Goal: Complete application form

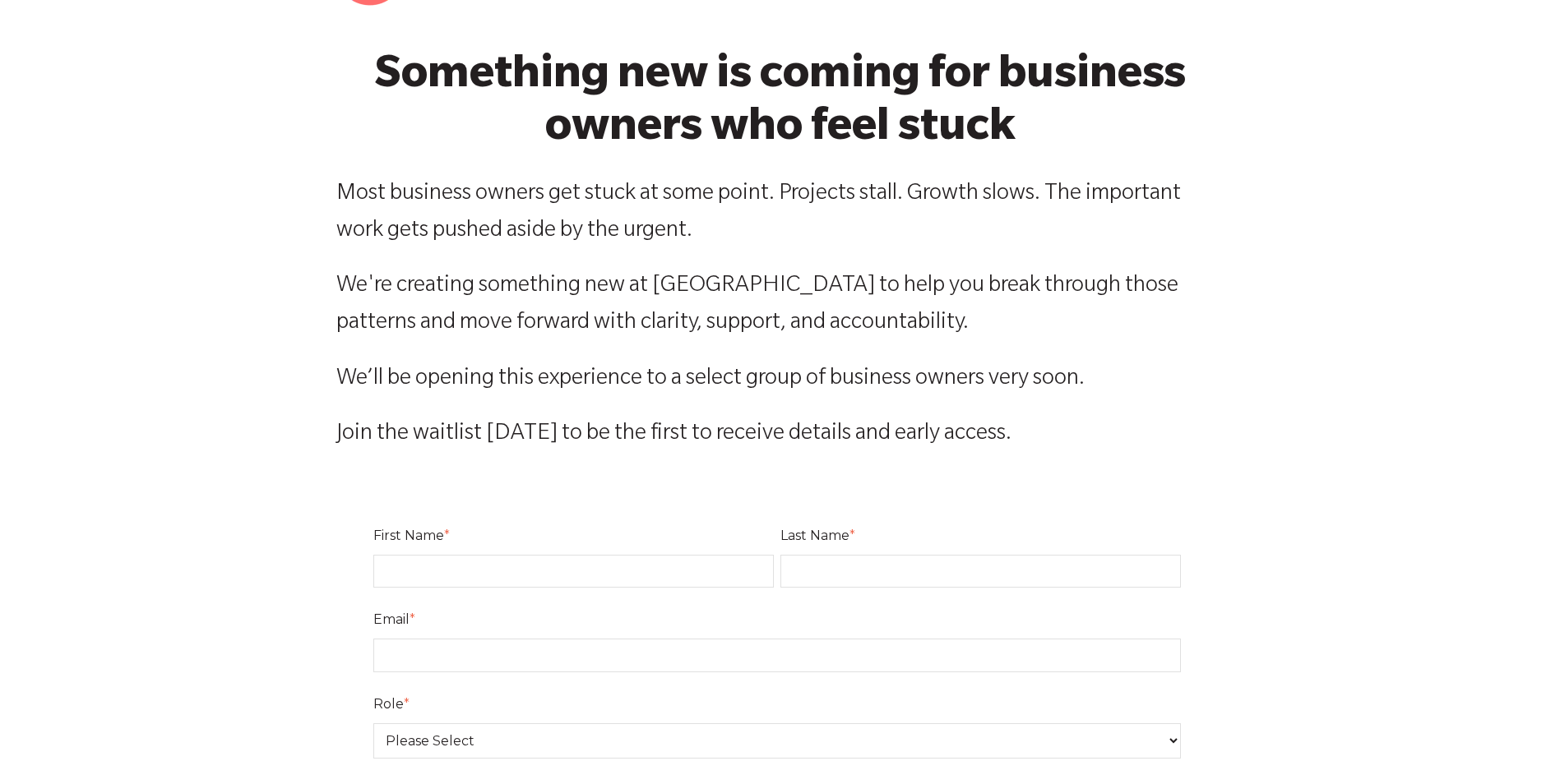
scroll to position [329, 0]
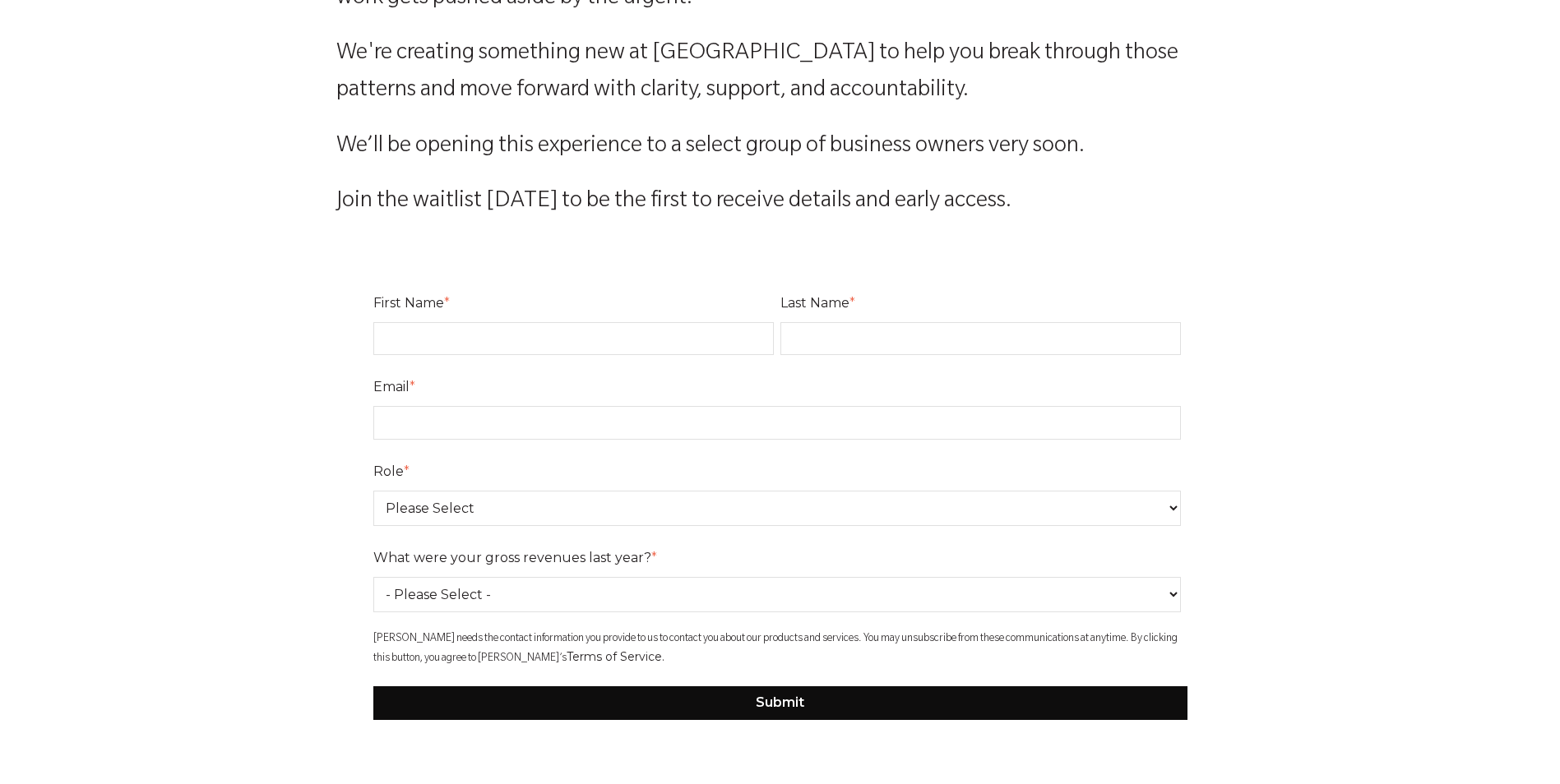
click at [459, 330] on input "First Name *" at bounding box center [574, 339] width 401 height 33
type input "[PERSON_NAME]"
type input "[PERSON_NAME]-Small"
type input "[PERSON_NAME][EMAIL_ADDRESS][DOMAIN_NAME]"
click at [525, 525] on select "Please Select Owner Partner / Co-Owner Executive Employee / Other" at bounding box center [777, 508] width 808 height 36
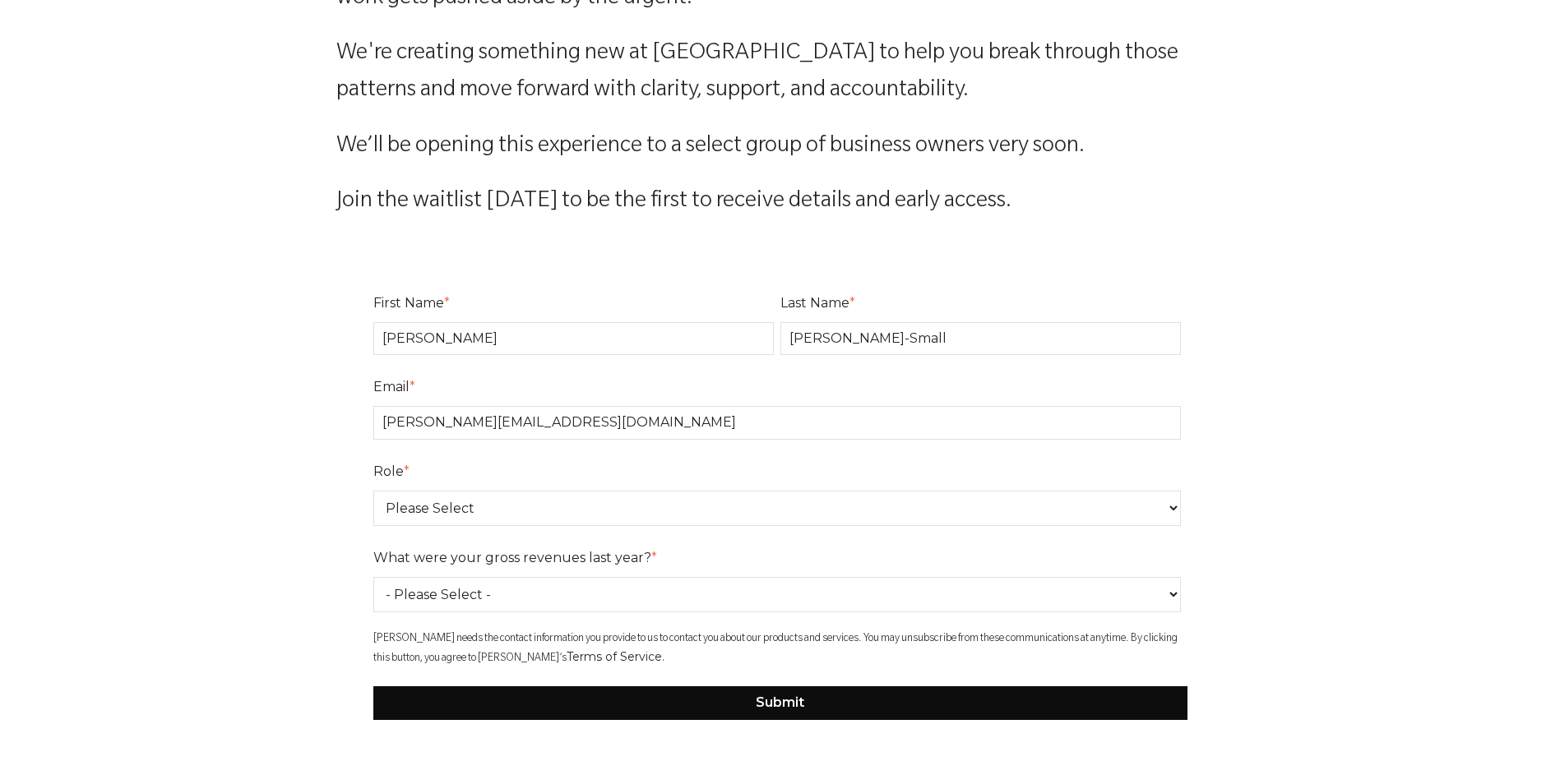
select select "Owner"
click at [373, 491] on select "Please Select Owner Partner / Co-Owner Executive Employee / Other" at bounding box center [777, 508] width 808 height 36
click at [521, 584] on select "- Please Select - 0-75K 76-150K 151-275K 276-500K 501-750K 751-1M 1-2.5M 2.5-5M…" at bounding box center [777, 595] width 808 height 36
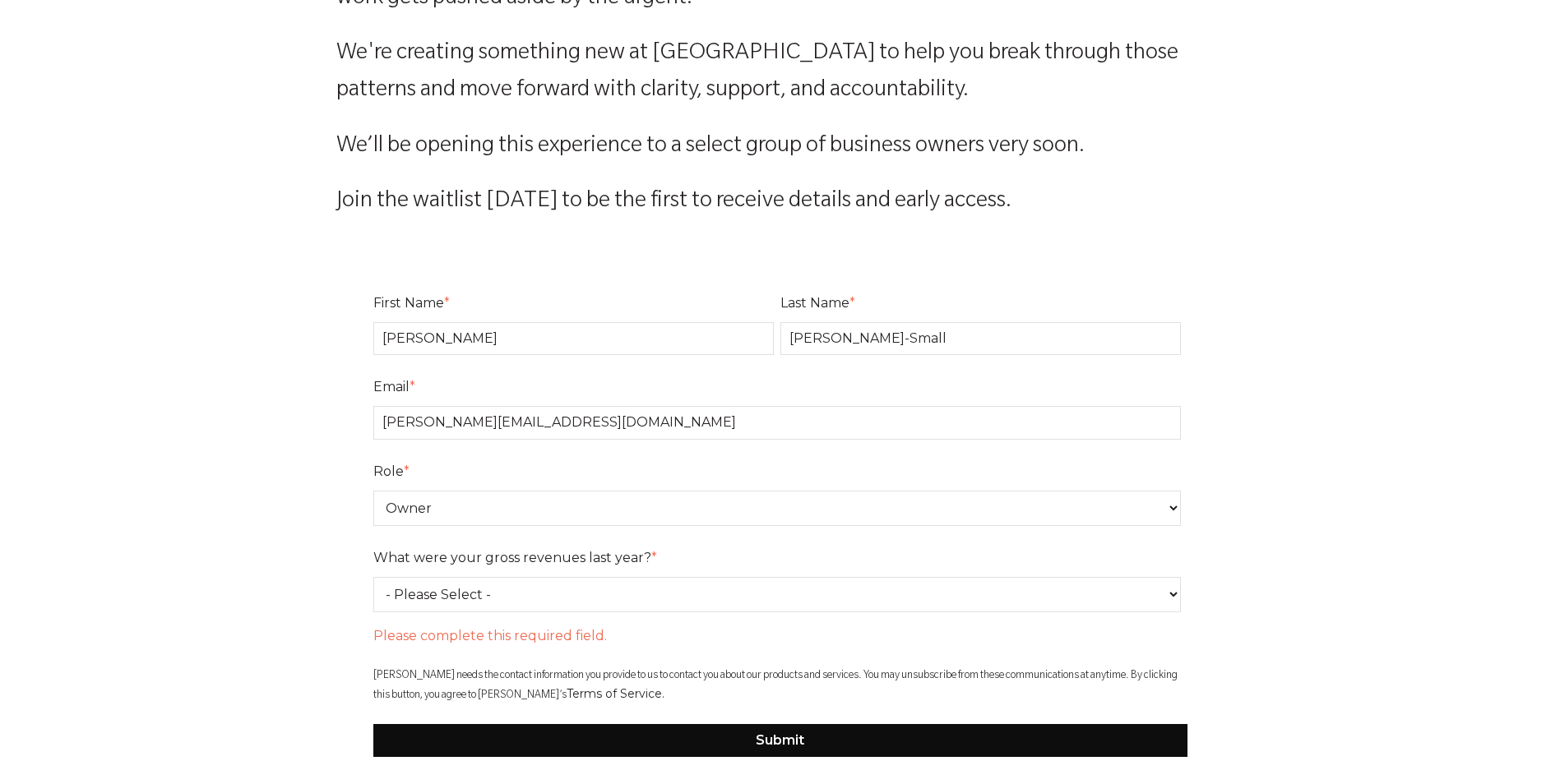
click at [912, 585] on select "- Please Select - 0-75K 76-150K 151-275K 276-500K 501-750K 751-1M 1-2.5M 2.5-5M…" at bounding box center [777, 595] width 808 height 36
select select "151-275K"
click at [373, 577] on select "- Please Select - 0-75K 76-150K 151-275K 276-500K 501-750K 751-1M 1-2.5M 2.5-5M…" at bounding box center [777, 595] width 808 height 36
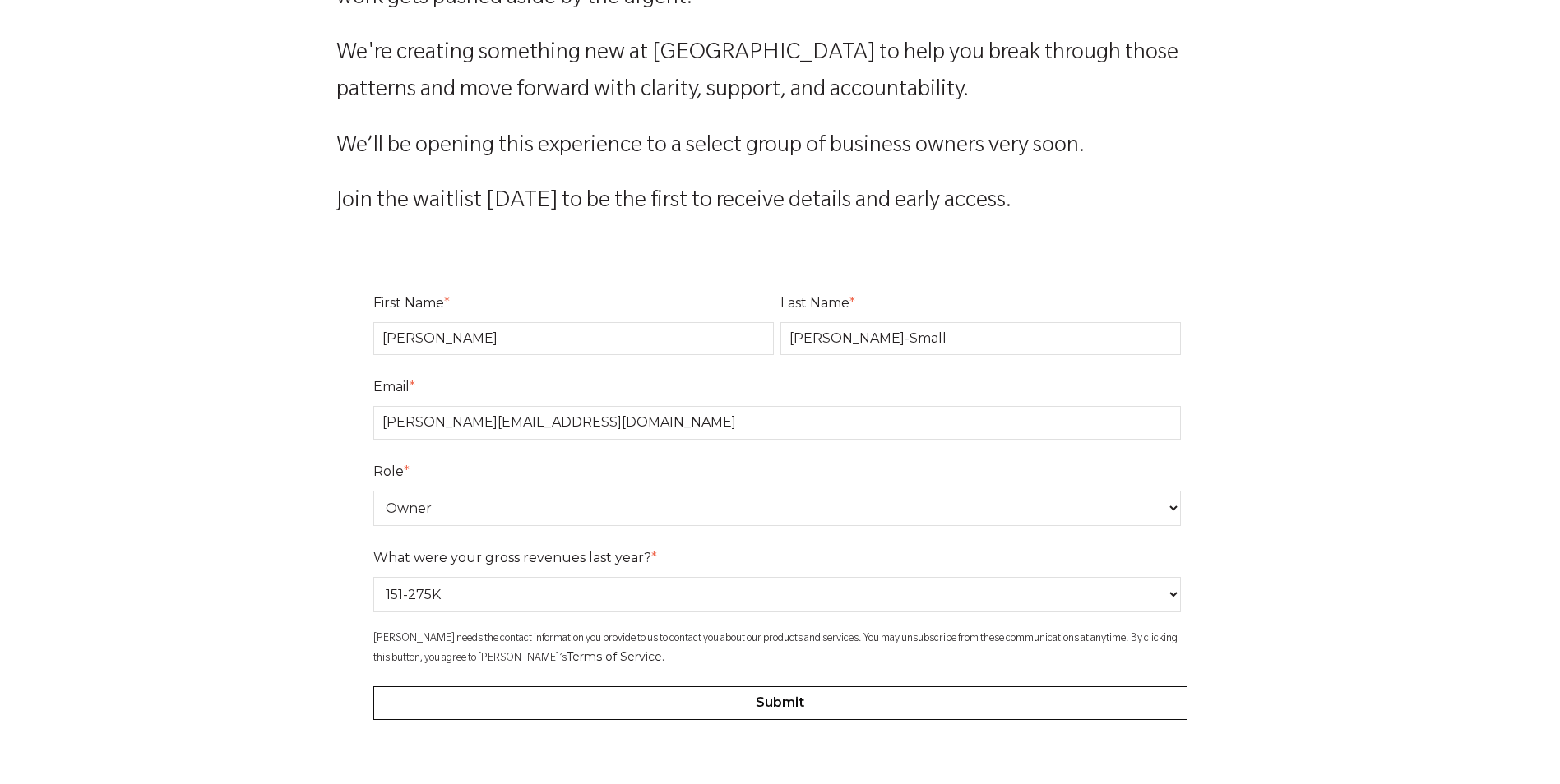
click at [642, 689] on input "Submit" at bounding box center [780, 703] width 814 height 33
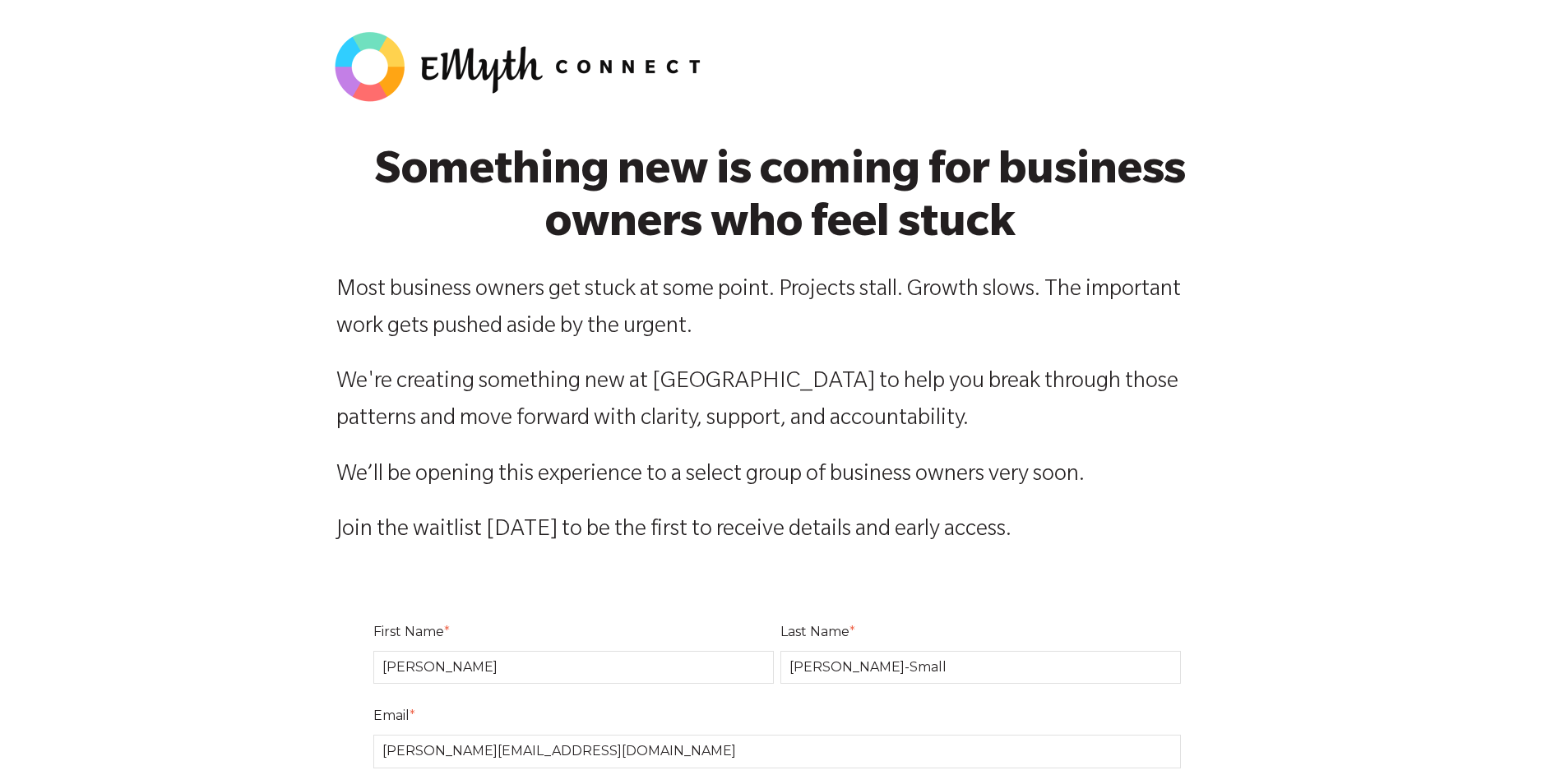
select select "151-275K"
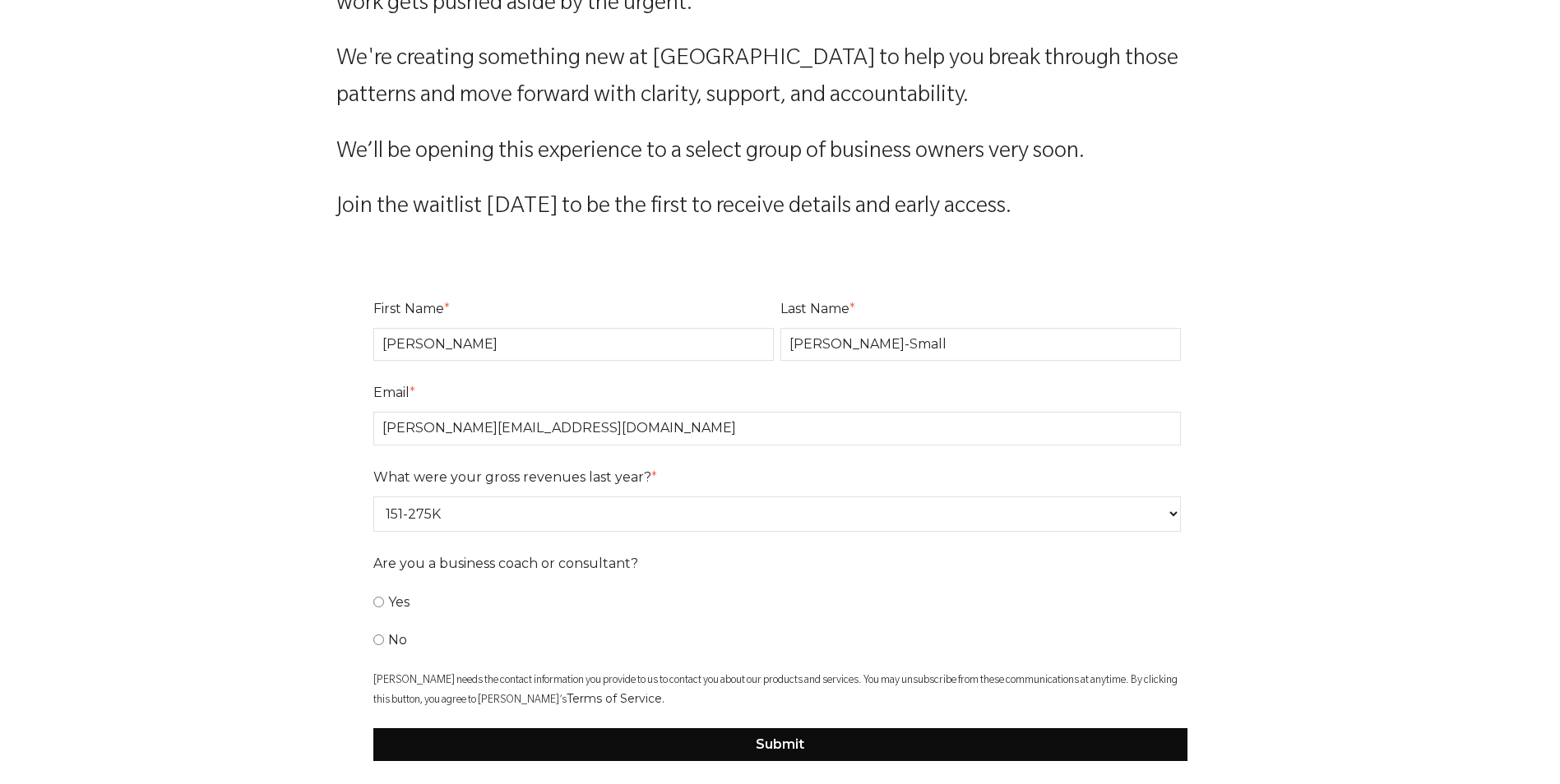
scroll to position [570, 0]
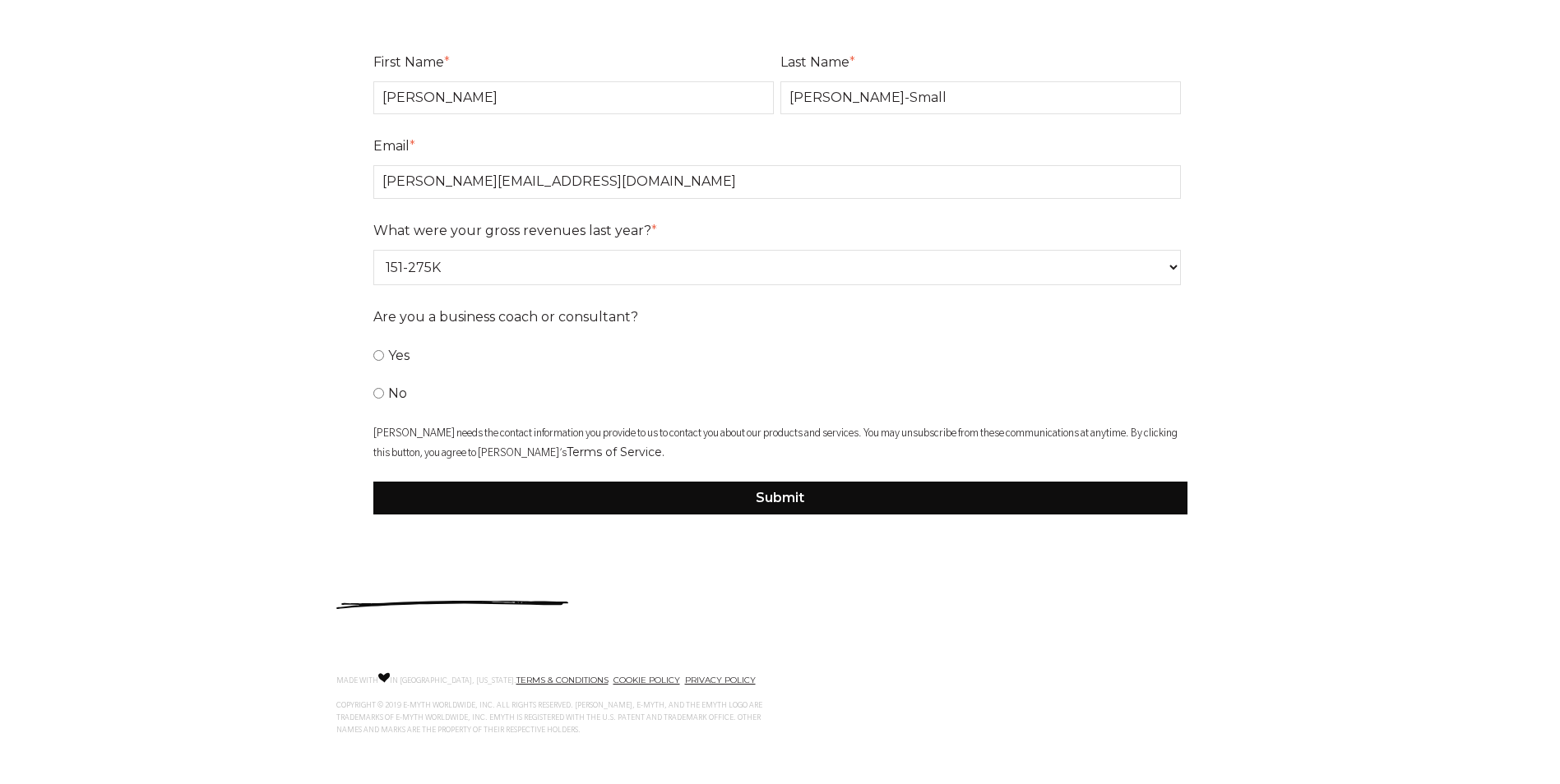
click at [384, 395] on label "No" at bounding box center [777, 393] width 808 height 29
click at [384, 395] on input "No" at bounding box center [379, 393] width 11 height 11
radio input "true"
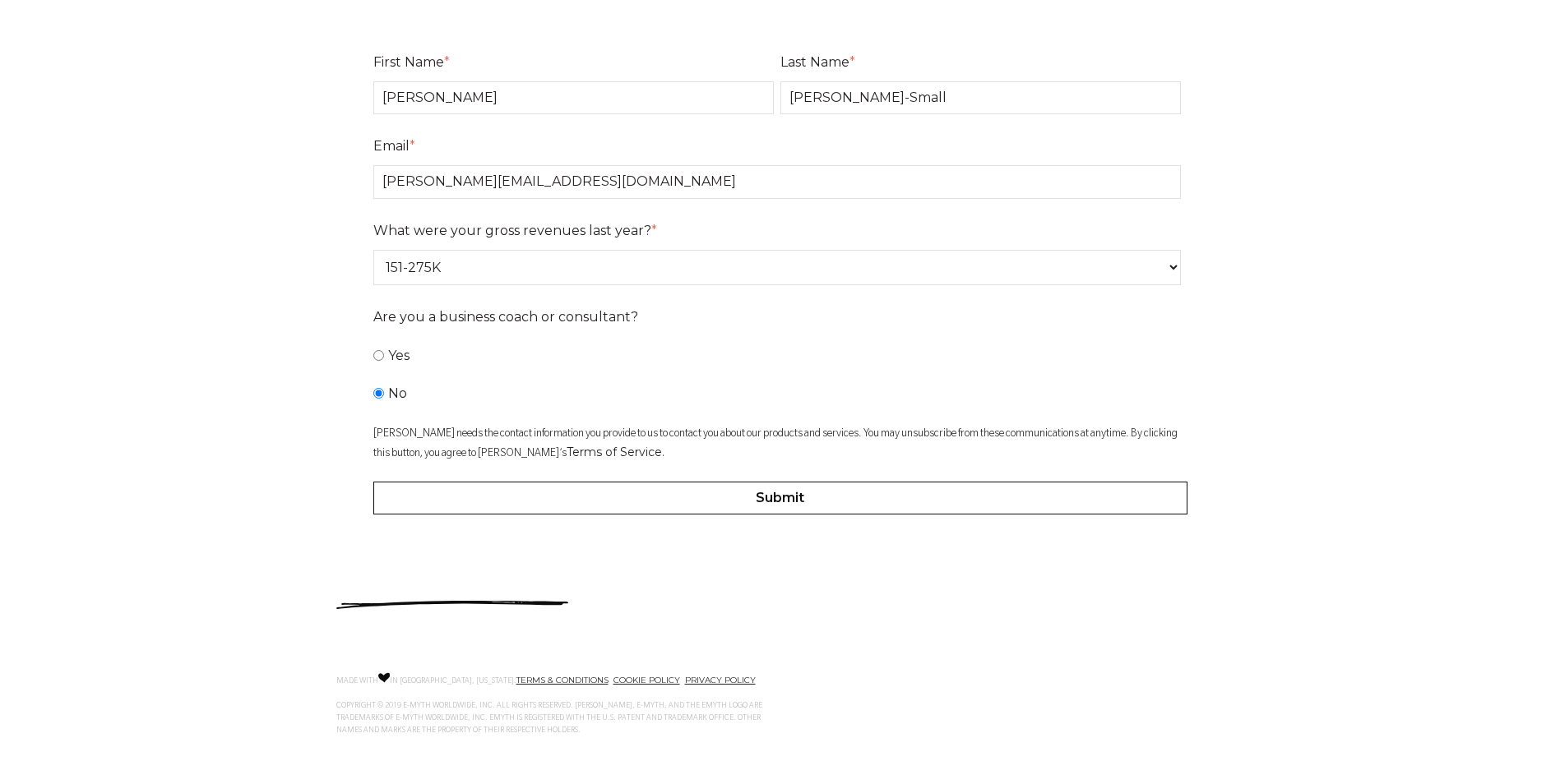
click at [731, 498] on input "Submit" at bounding box center [780, 498] width 814 height 33
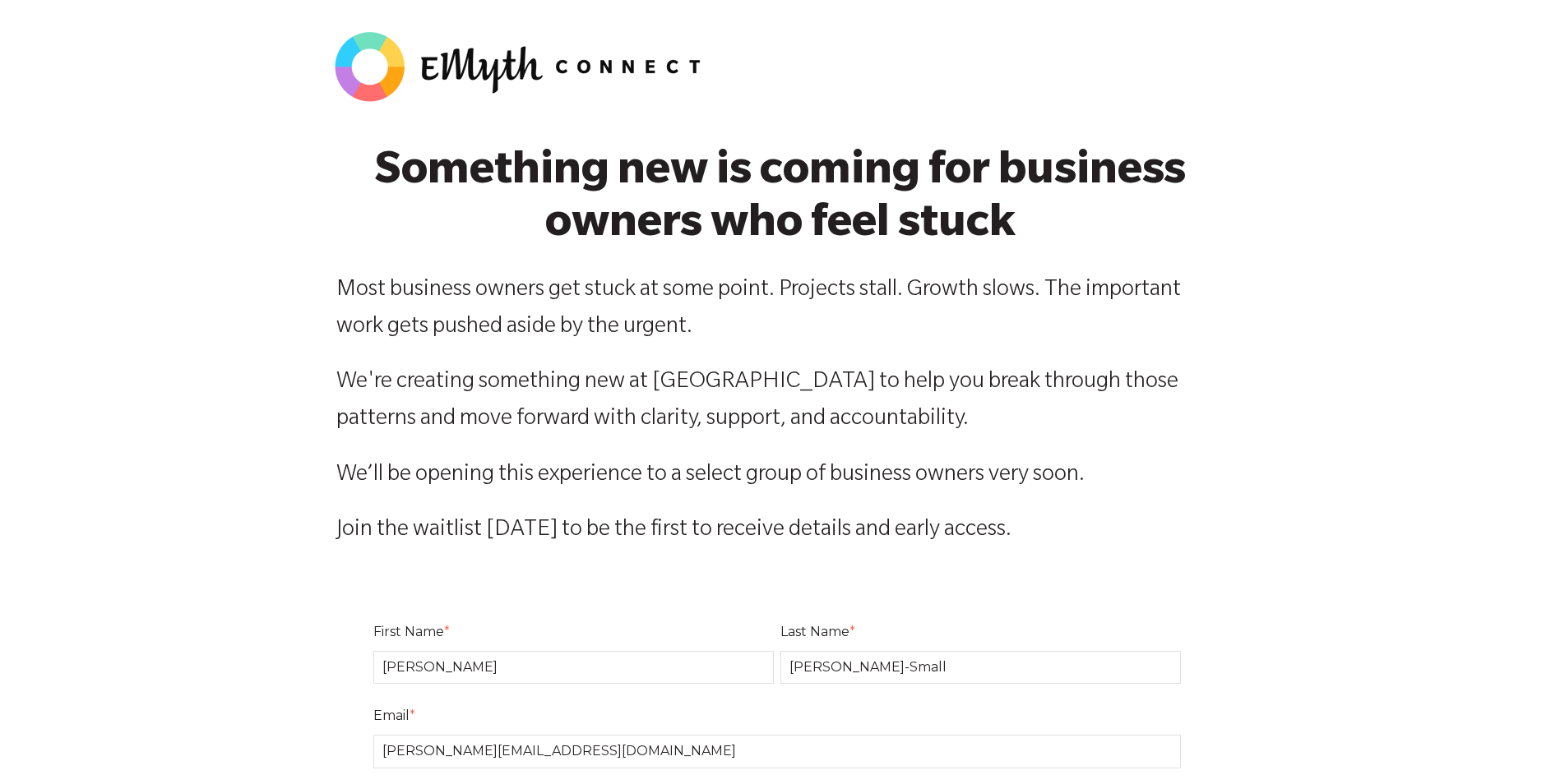
select select "151-275K"
